Goal: Information Seeking & Learning: Learn about a topic

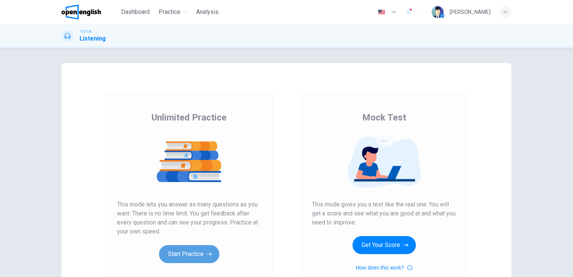
click at [185, 260] on button "Start Practice" at bounding box center [189, 254] width 60 height 18
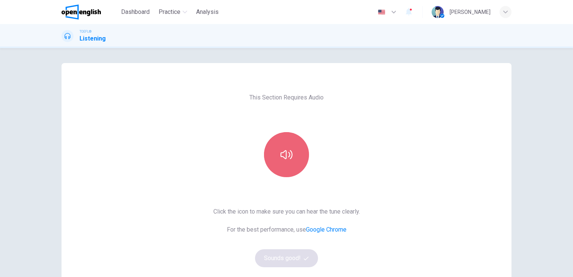
click at [288, 153] on icon "button" at bounding box center [287, 154] width 12 height 9
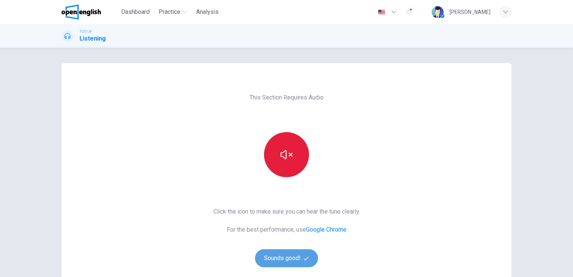
click at [281, 261] on button "Sounds good!" at bounding box center [286, 258] width 63 height 18
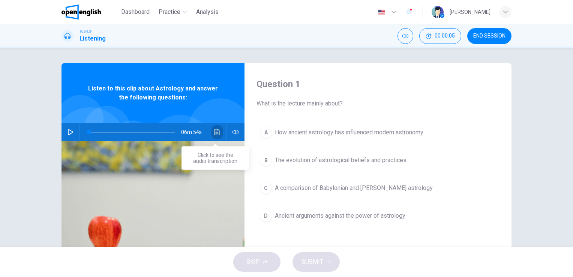
click at [214, 133] on icon "Click to see the audio transcription" at bounding box center [217, 132] width 6 height 6
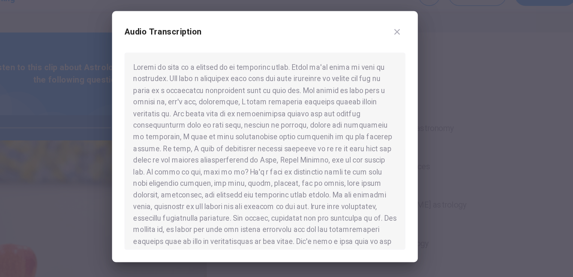
click at [93, 60] on div at bounding box center [286, 138] width 573 height 277
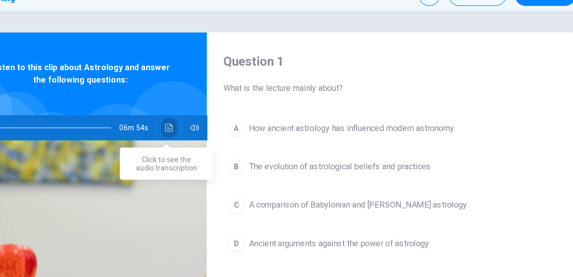
click at [214, 131] on icon "Click to see the audio transcription" at bounding box center [217, 132] width 6 height 6
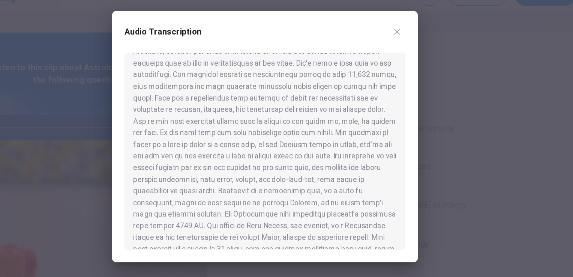
scroll to position [131, 0]
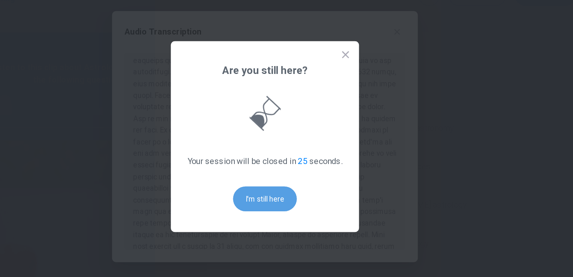
click at [278, 184] on button "I'm still here" at bounding box center [287, 183] width 46 height 18
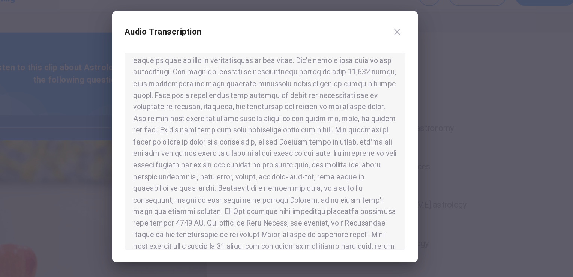
click at [258, 170] on div at bounding box center [286, 149] width 203 height 143
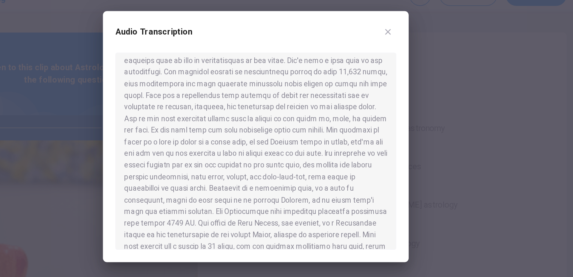
click at [119, 79] on div at bounding box center [286, 138] width 573 height 277
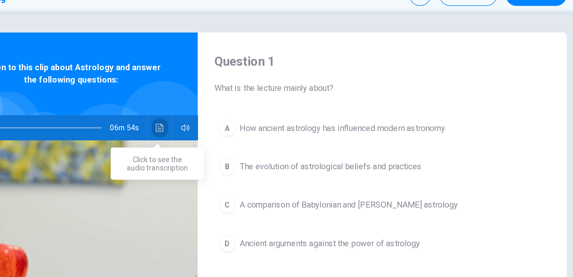
click at [218, 130] on icon "Click to see the audio transcription" at bounding box center [217, 132] width 6 height 6
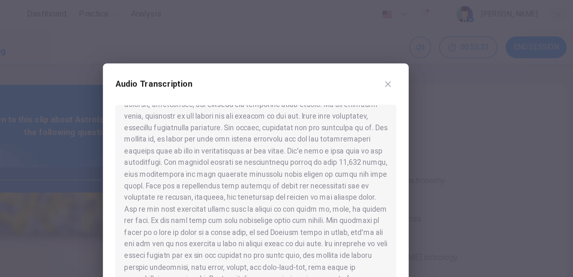
scroll to position [104, 0]
click at [132, 8] on div at bounding box center [286, 138] width 573 height 277
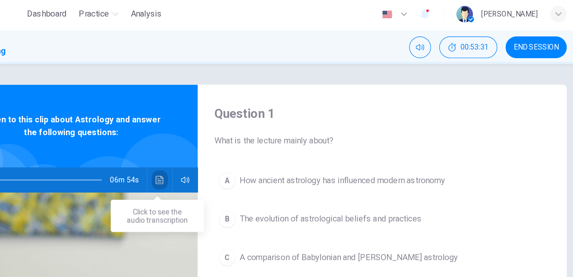
click at [216, 131] on icon "Click to see the audio transcription" at bounding box center [217, 132] width 6 height 6
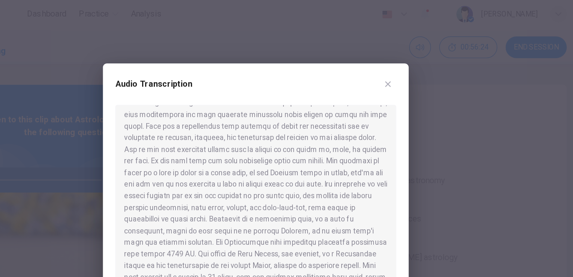
scroll to position [146, 0]
click at [247, 178] on div at bounding box center [286, 149] width 203 height 143
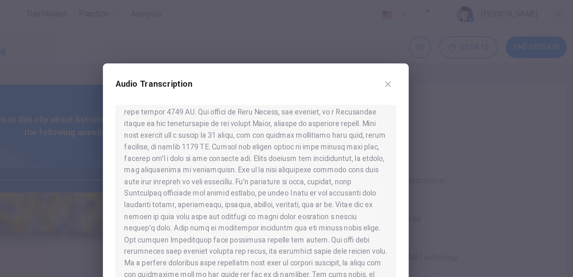
scroll to position [251, 0]
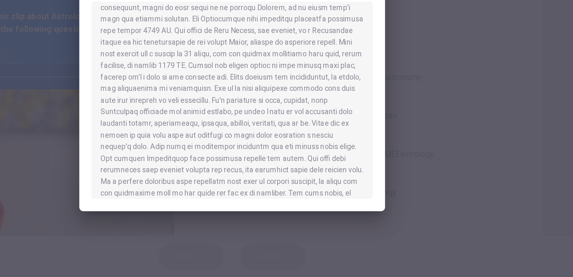
scroll to position [231, 0]
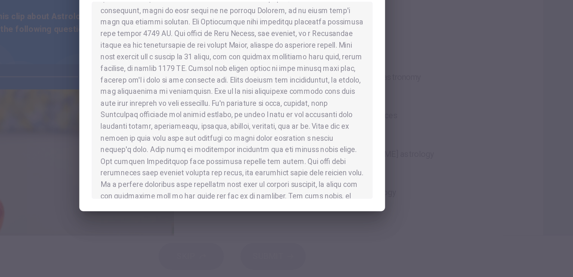
click at [454, 261] on div at bounding box center [286, 138] width 573 height 277
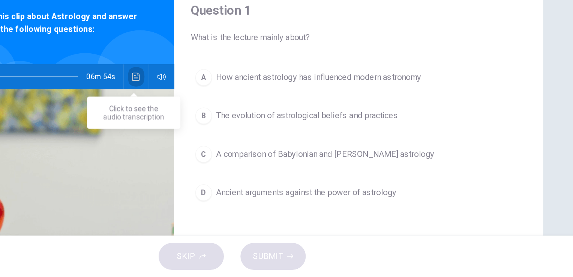
click at [215, 131] on icon "Click to see the audio transcription" at bounding box center [217, 132] width 6 height 6
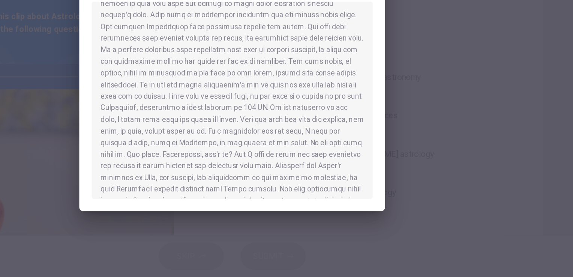
scroll to position [330, 0]
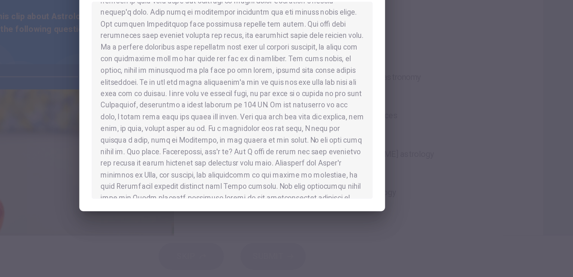
drag, startPoint x: 394, startPoint y: 168, endPoint x: 345, endPoint y: 141, distance: 55.4
click at [345, 141] on div "Audio Transcription" at bounding box center [286, 139] width 221 height 182
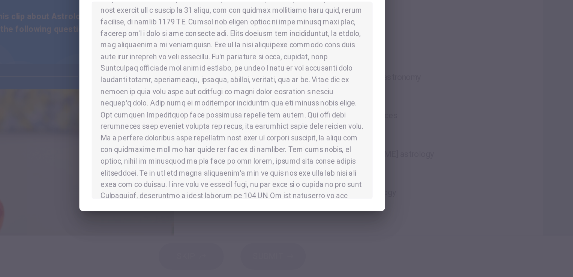
scroll to position [266, 0]
